Goal: Navigation & Orientation: Understand site structure

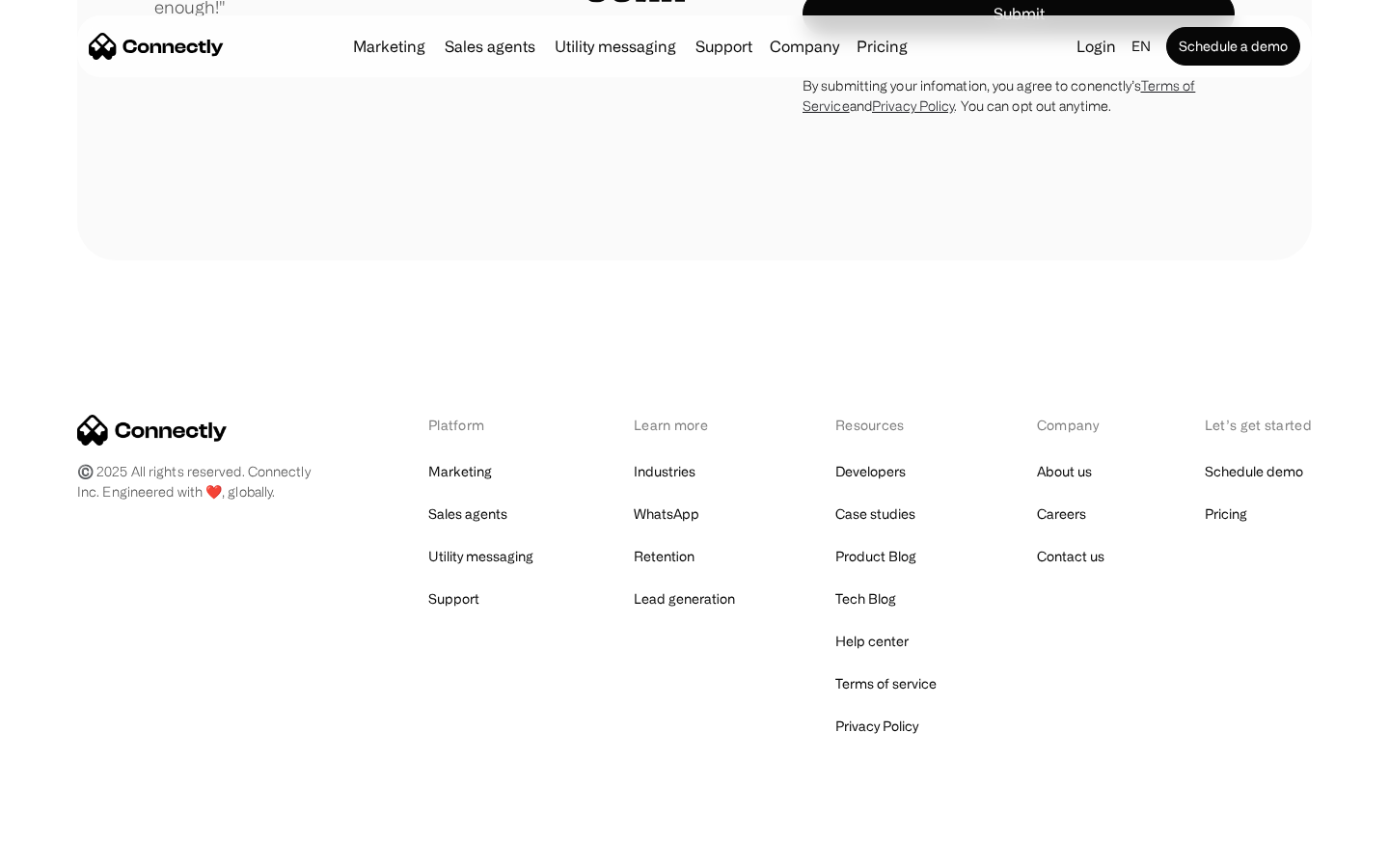
scroll to position [5373, 0]
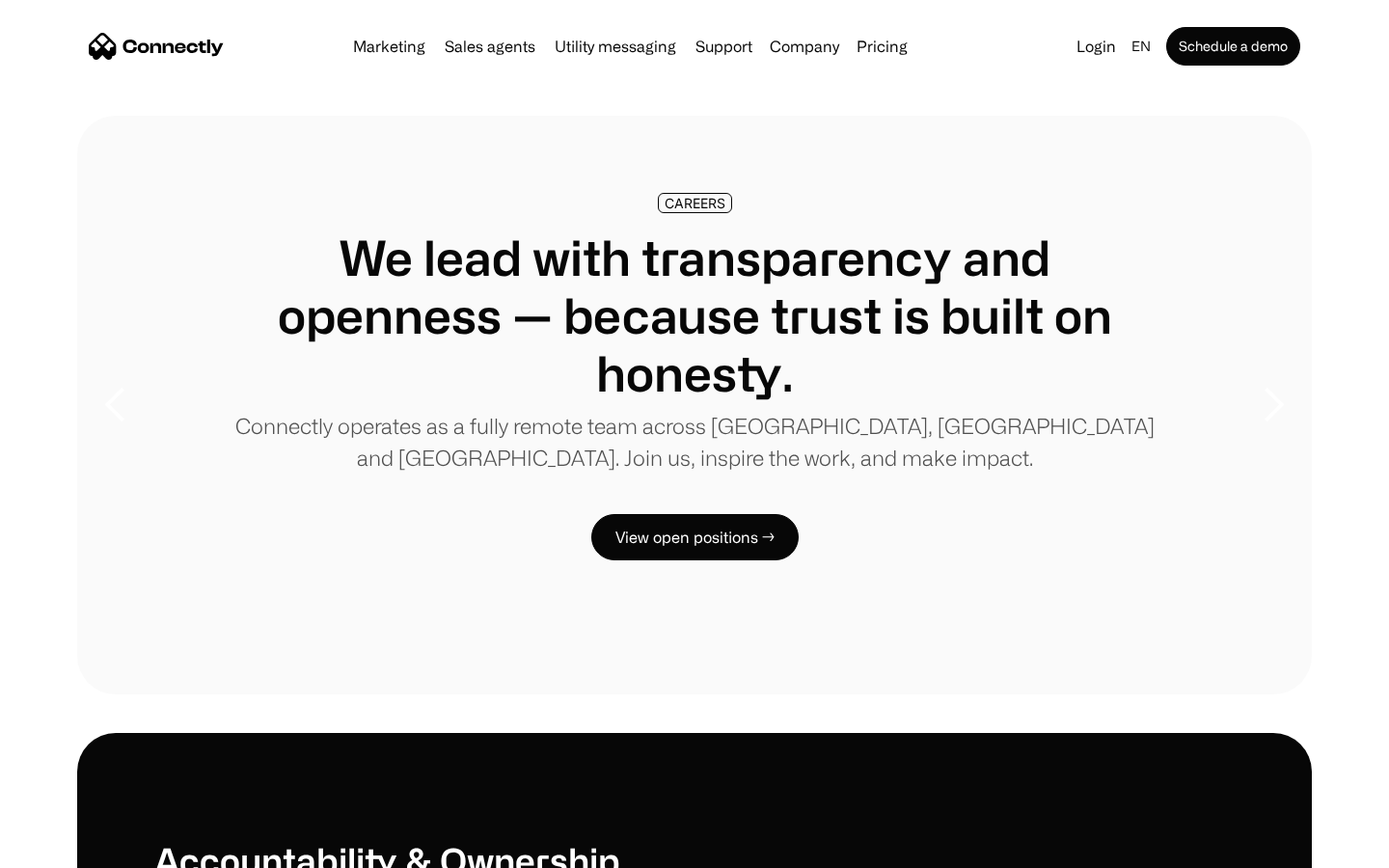
scroll to position [5892, 0]
